Goal: Information Seeking & Learning: Learn about a topic

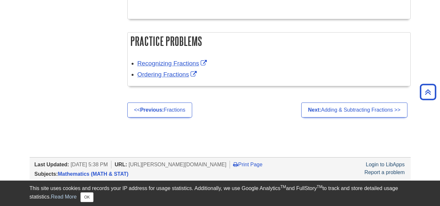
scroll to position [1263, 0]
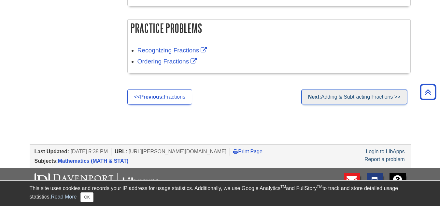
click at [367, 97] on link "Next: Adding & Subtracting Fractions >>" at bounding box center [354, 97] width 106 height 15
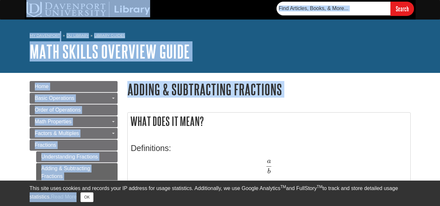
drag, startPoint x: 0, startPoint y: 0, endPoint x: 438, endPoint y: 197, distance: 480.0
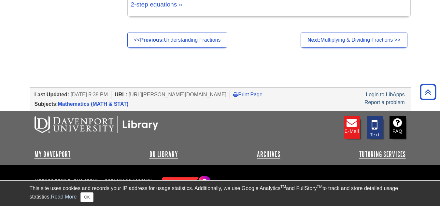
scroll to position [1017, 0]
